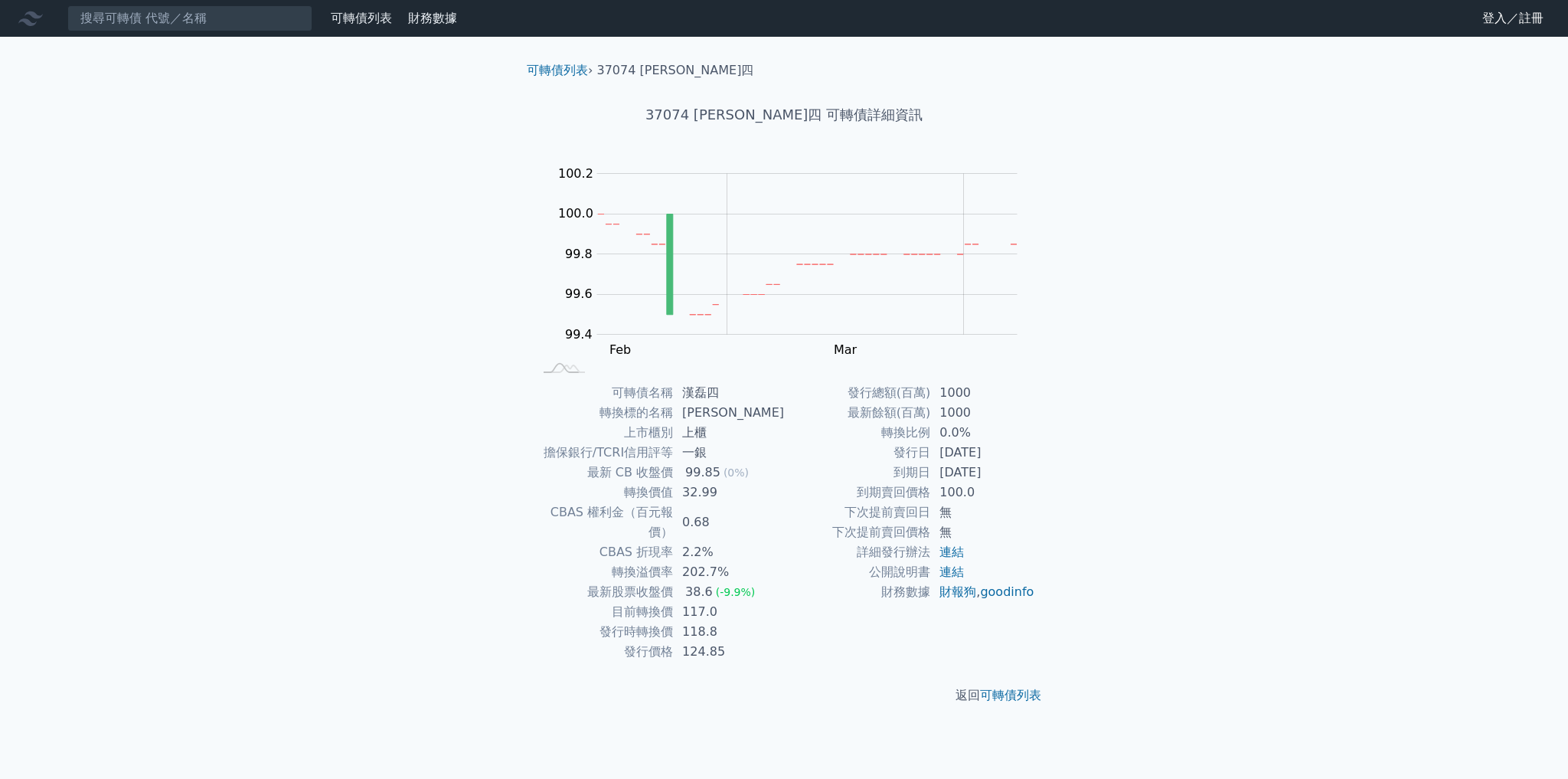
click at [1016, 478] on tbody "發行總額(百萬) 1000 最新餘額(百萬) 1000 轉換比例 0.0% 發行日 [DATE] 到期日 [DATE] 到期賣回價格 100.0 下次提前賣回…" at bounding box center [910, 492] width 251 height 219
click at [991, 474] on td "[DATE]" at bounding box center [983, 472] width 105 height 20
click at [213, 21] on input at bounding box center [190, 18] width 245 height 26
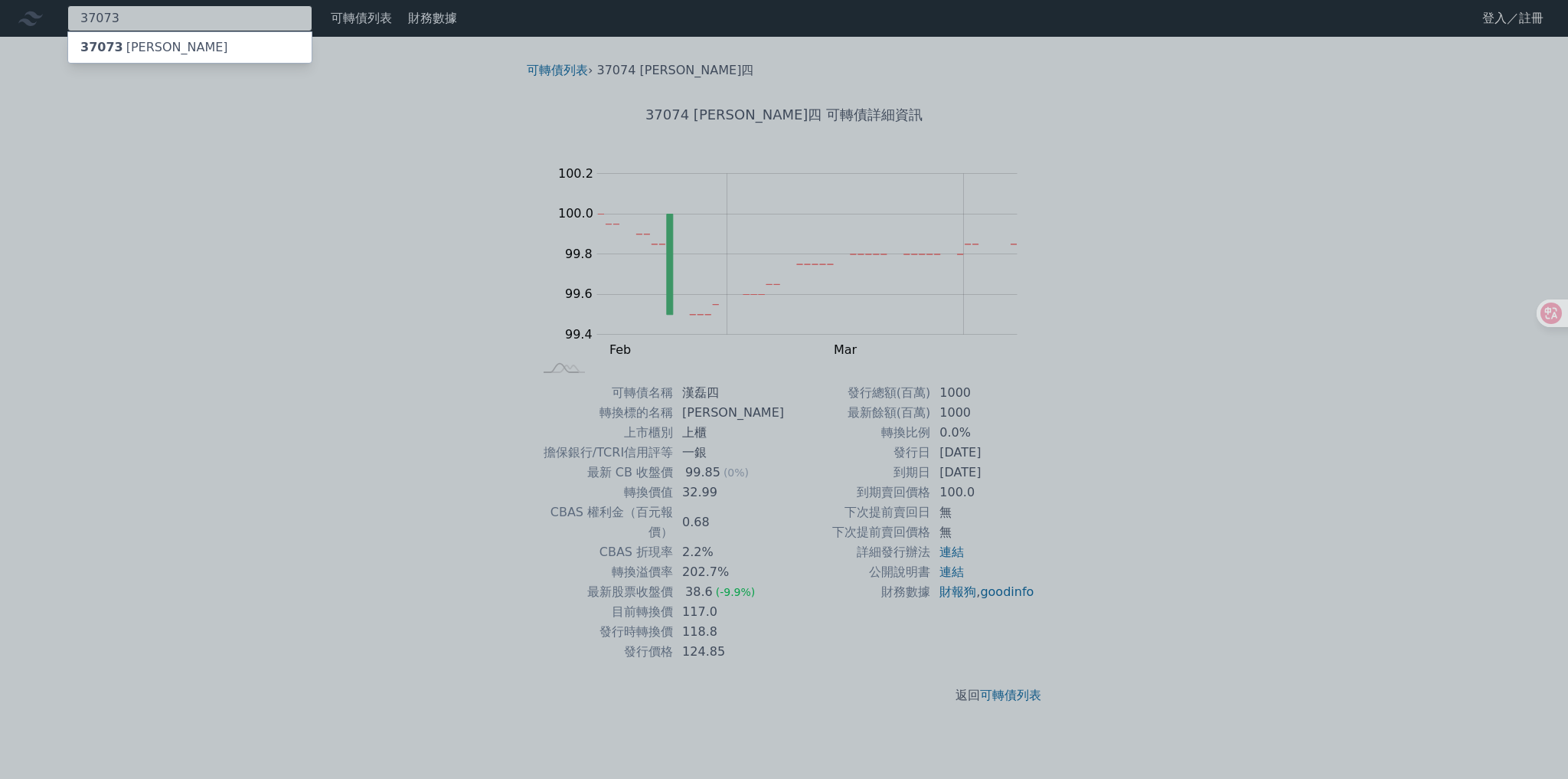
type input "37073"
click at [200, 39] on div "37073 [PERSON_NAME]" at bounding box center [190, 47] width 243 height 31
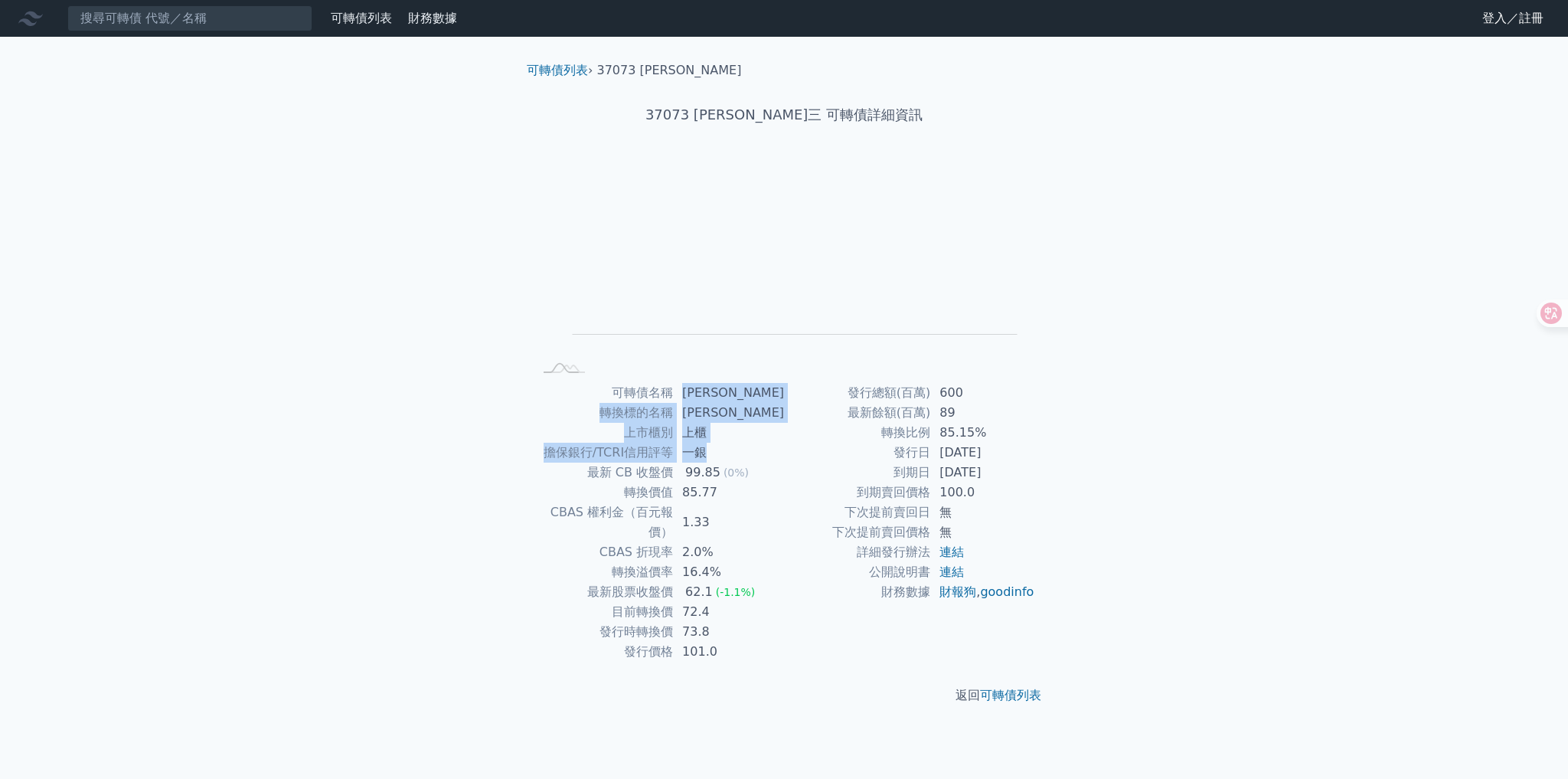
drag, startPoint x: 698, startPoint y: 400, endPoint x: 718, endPoint y: 442, distance: 46.5
click at [718, 442] on tbody "可轉債名稱 [PERSON_NAME] 轉換標的名稱 [PERSON_NAME] 上市櫃別 上櫃 擔保銀行/TCRI信用評等 一銀 最新 CB 收盤價 99.…" at bounding box center [658, 522] width 251 height 278
click at [701, 432] on td "上櫃" at bounding box center [728, 432] width 111 height 20
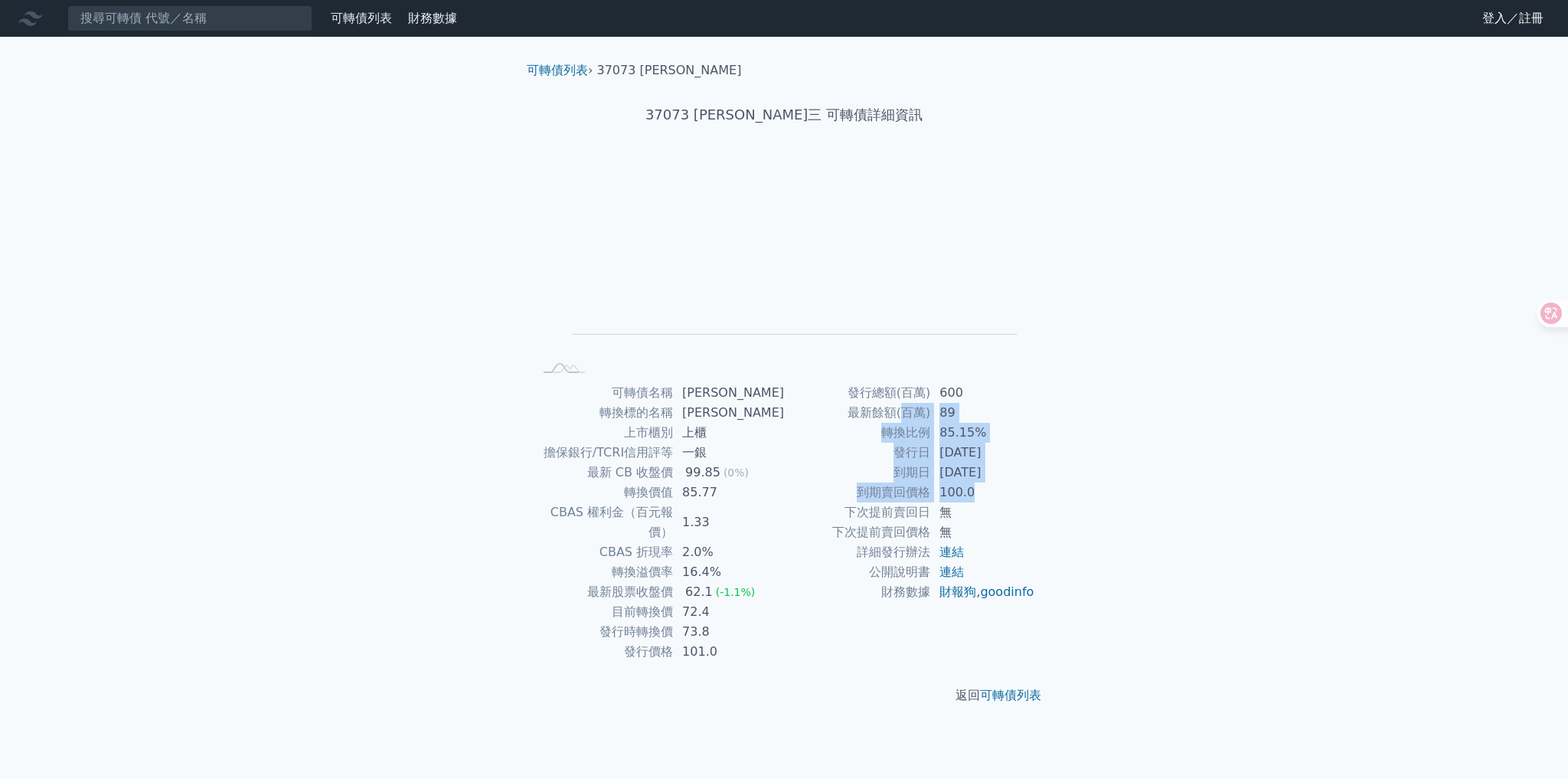
drag, startPoint x: 901, startPoint y: 419, endPoint x: 987, endPoint y: 481, distance: 106.0
click at [991, 486] on tbody "發行總額(百萬) 600 最新餘額(百萬) 89 轉換比例 85.15% 發行日 [DATE] 到期日 [DATE] 到期賣回價格 100.0 下次提前賣回日…" at bounding box center [910, 492] width 251 height 219
click at [960, 461] on td "[DATE]" at bounding box center [983, 453] width 105 height 20
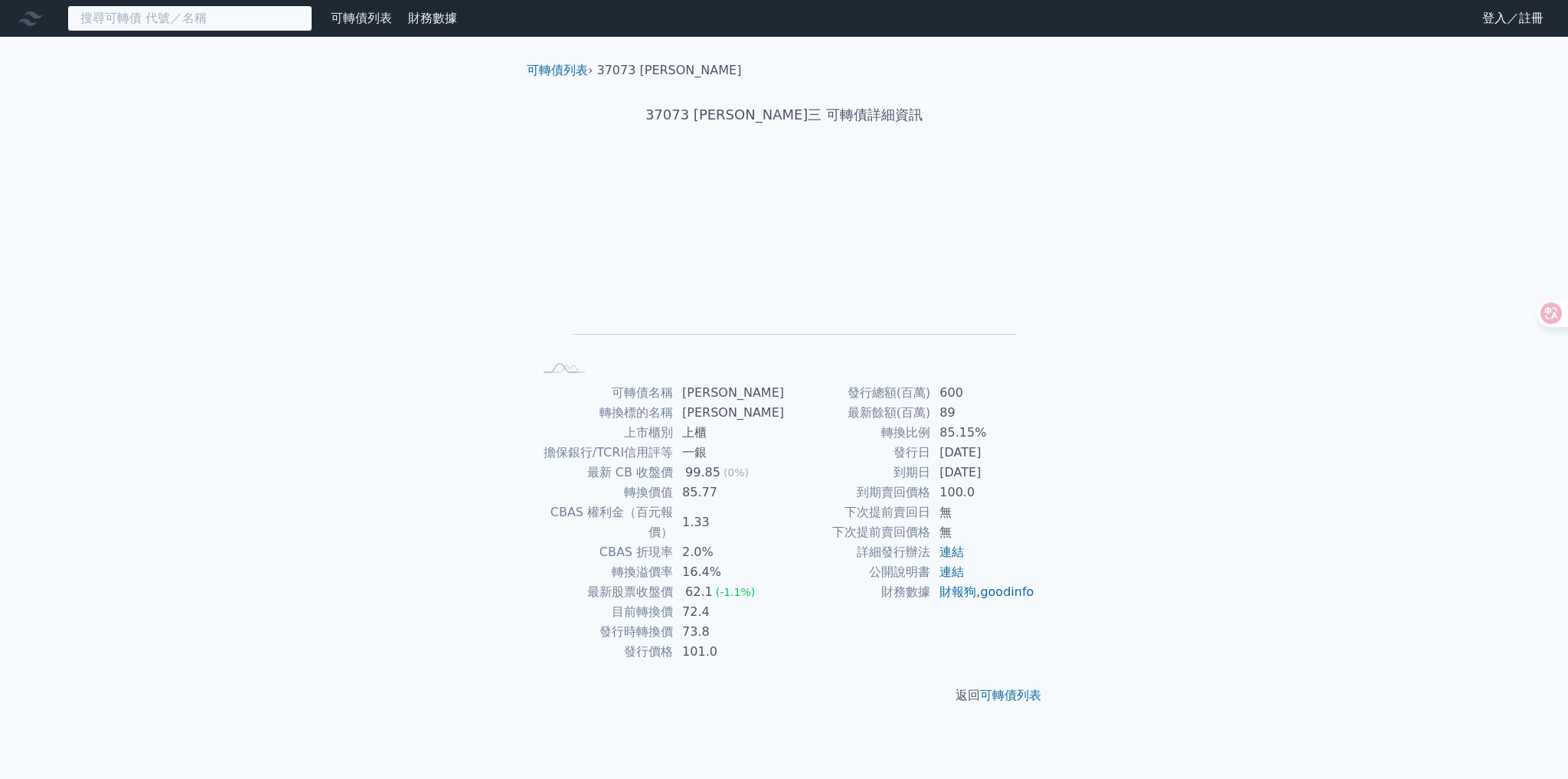
click at [211, 17] on input at bounding box center [190, 18] width 245 height 26
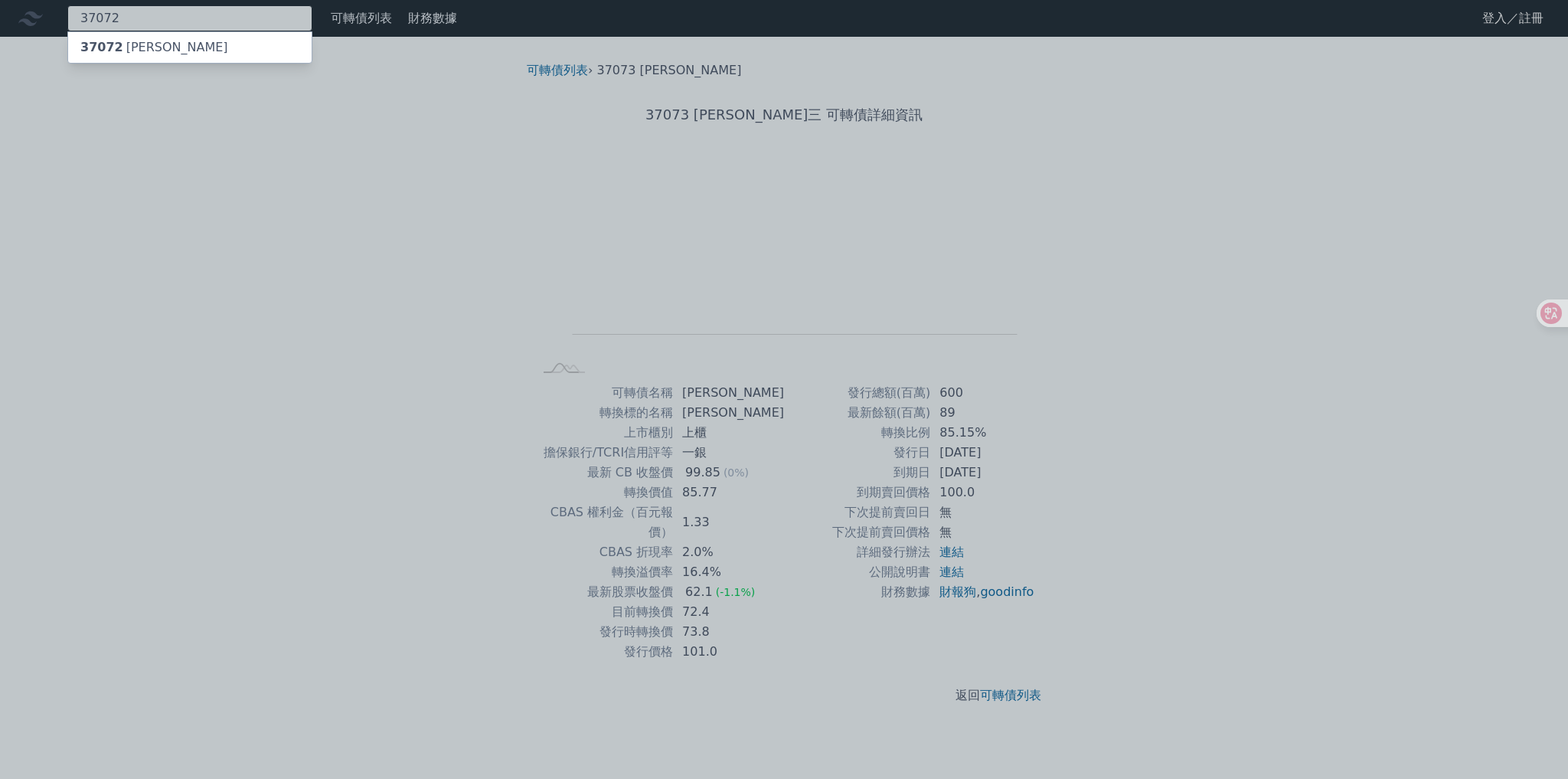
type input "37072"
click at [214, 43] on div "37072 [PERSON_NAME]" at bounding box center [190, 47] width 243 height 31
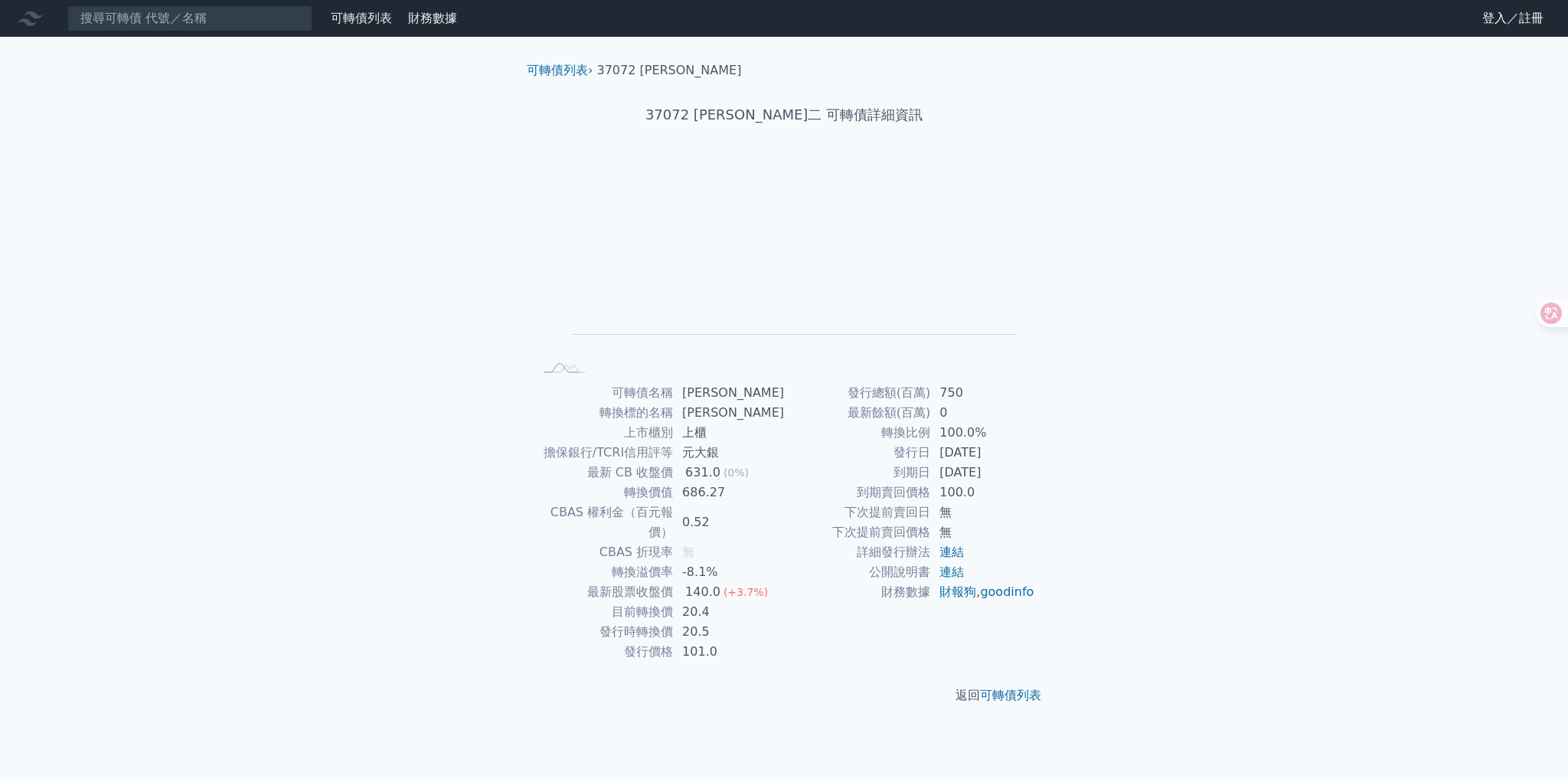
click at [335, 354] on div "可轉債列表 財務數據 可轉債列表 財務數據 登入／註冊 登入／註冊 可轉債列表 › 37072 漢磊二 37072 漢磊二 可轉債詳細資訊 Zoom Out …" at bounding box center [784, 390] width 1568 height 779
